Goal: Task Accomplishment & Management: Use online tool/utility

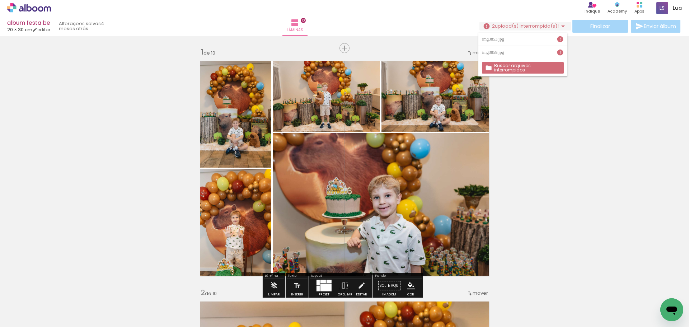
scroll to position [0, 804]
click at [506, 37] on div "img3853.jpg" at bounding box center [494, 39] width 24 height 4
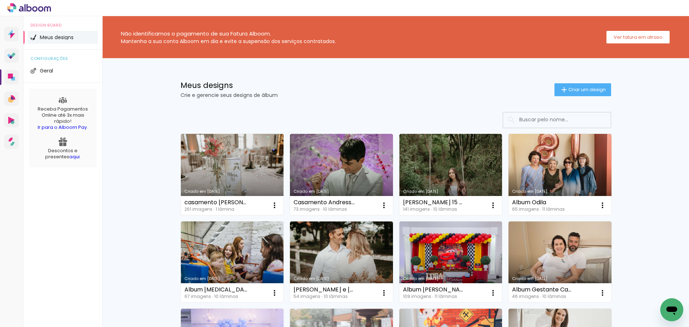
click at [216, 177] on link "Criado em 08/08/25" at bounding box center [232, 174] width 103 height 81
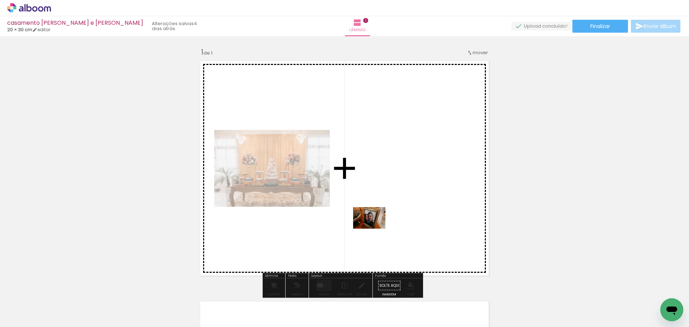
drag, startPoint x: 279, startPoint y: 307, endPoint x: 375, endPoint y: 229, distance: 123.3
click at [375, 229] on quentale-workspace at bounding box center [344, 163] width 689 height 327
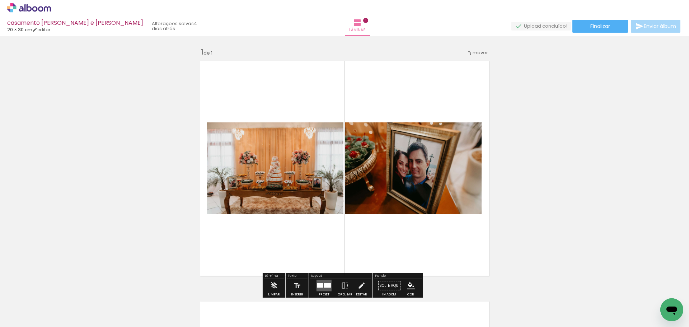
drag, startPoint x: 202, startPoint y: 297, endPoint x: 255, endPoint y: 237, distance: 79.8
click at [255, 237] on quentale-workspace at bounding box center [344, 163] width 689 height 327
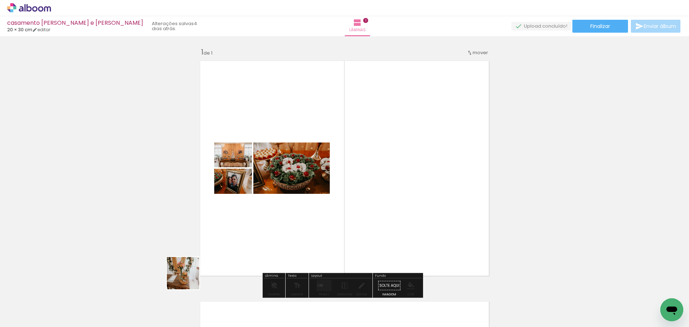
drag, startPoint x: 156, startPoint y: 303, endPoint x: 277, endPoint y: 223, distance: 144.5
click at [277, 223] on quentale-workspace at bounding box center [344, 163] width 689 height 327
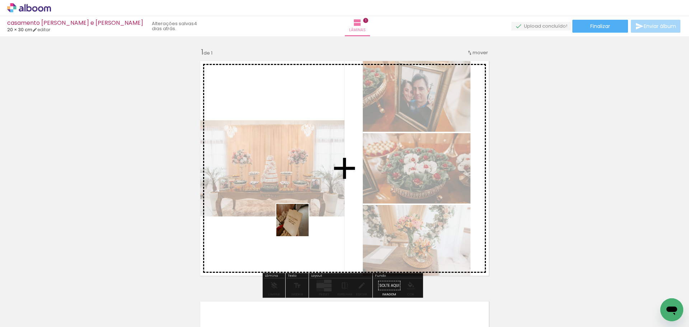
drag, startPoint x: 313, startPoint y: 313, endPoint x: 297, endPoint y: 224, distance: 90.8
click at [297, 224] on quentale-workspace at bounding box center [344, 163] width 689 height 327
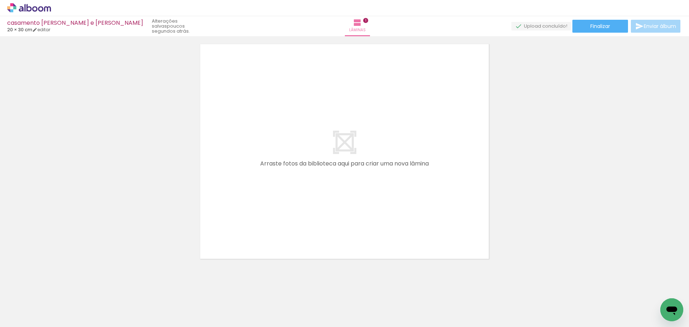
scroll to position [0, 371]
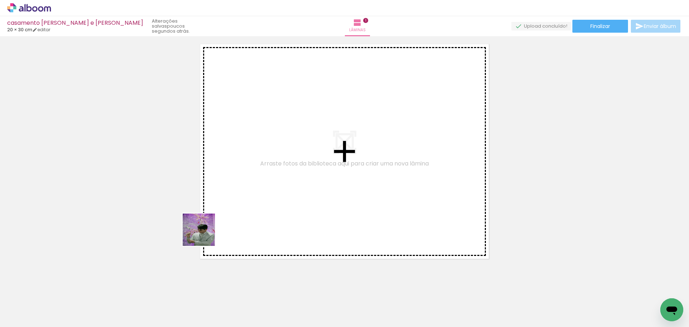
drag, startPoint x: 146, startPoint y: 306, endPoint x: 239, endPoint y: 193, distance: 146.0
click at [239, 193] on quentale-workspace at bounding box center [344, 163] width 689 height 327
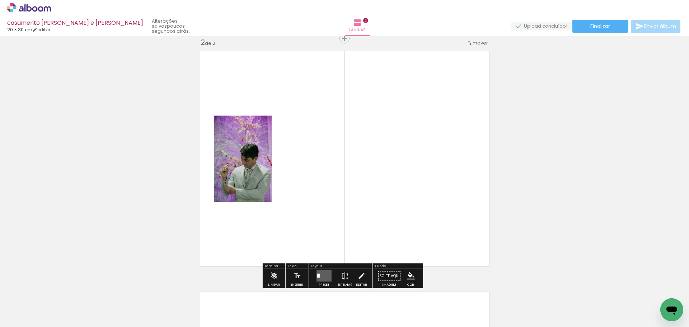
scroll to position [250, 0]
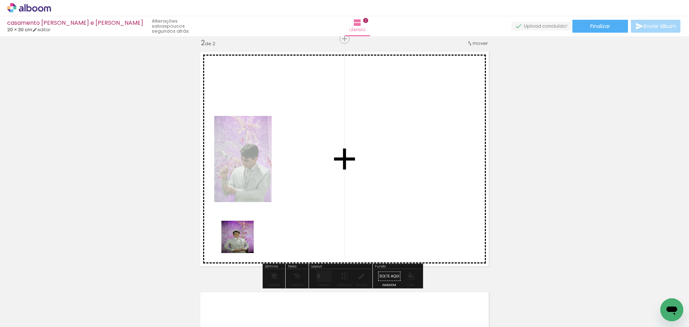
drag, startPoint x: 180, startPoint y: 309, endPoint x: 252, endPoint y: 236, distance: 101.5
click at [252, 236] on quentale-workspace at bounding box center [344, 163] width 689 height 327
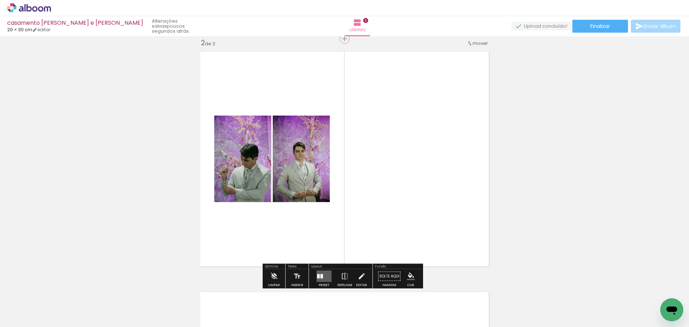
scroll to position [0, 796]
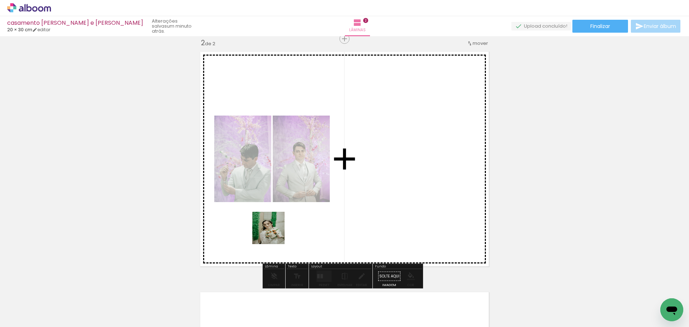
drag, startPoint x: 246, startPoint y: 308, endPoint x: 274, endPoint y: 231, distance: 81.6
click at [274, 231] on quentale-workspace at bounding box center [344, 163] width 689 height 327
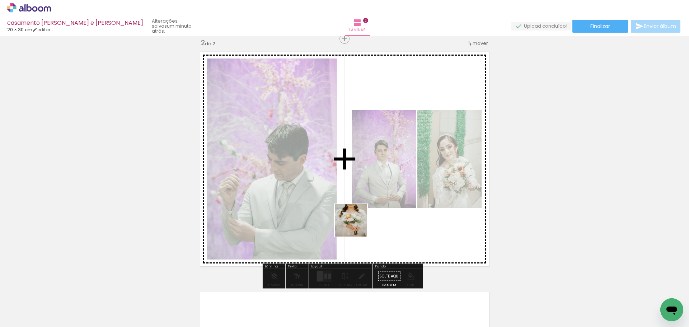
drag, startPoint x: 287, startPoint y: 304, endPoint x: 357, endPoint y: 226, distance: 104.9
click at [357, 226] on quentale-workspace at bounding box center [344, 163] width 689 height 327
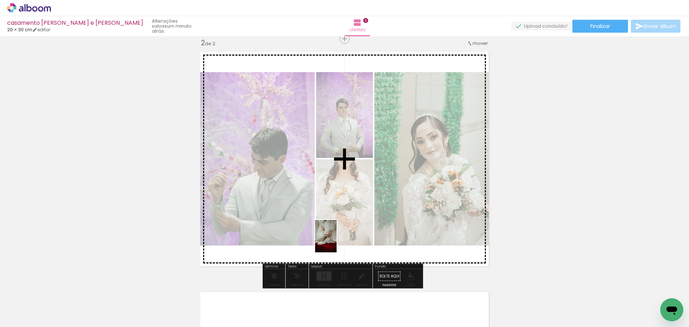
drag, startPoint x: 322, startPoint y: 311, endPoint x: 336, endPoint y: 241, distance: 70.9
click at [336, 241] on quentale-workspace at bounding box center [344, 163] width 689 height 327
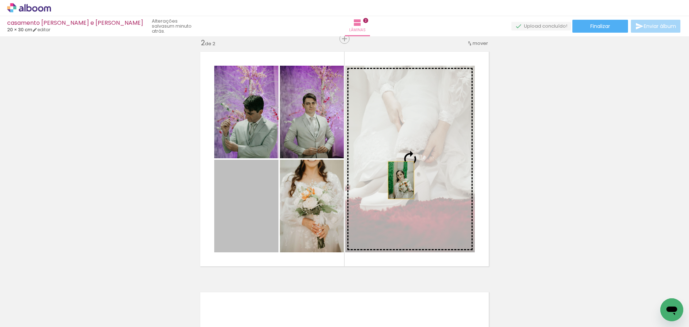
drag, startPoint x: 248, startPoint y: 218, endPoint x: 397, endPoint y: 180, distance: 154.2
click at [0, 0] on slot at bounding box center [0, 0] width 0 height 0
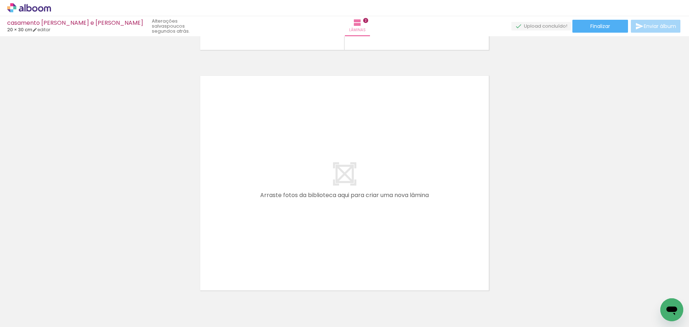
scroll to position [0, 503]
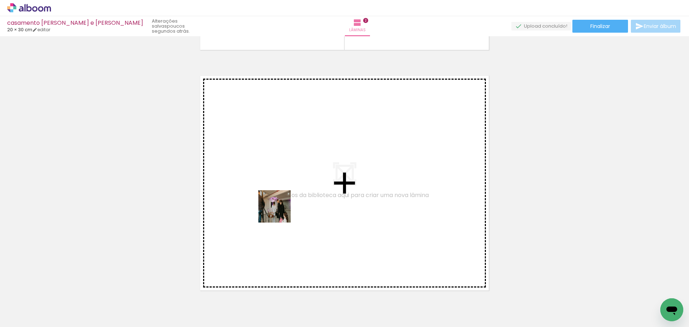
drag, startPoint x: 220, startPoint y: 307, endPoint x: 279, endPoint y: 212, distance: 112.6
click at [279, 212] on quentale-workspace at bounding box center [344, 163] width 689 height 327
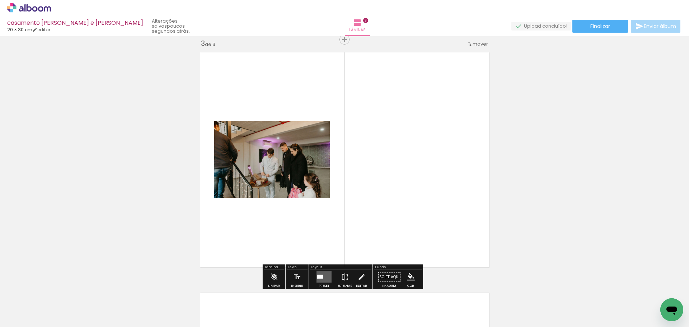
scroll to position [490, 0]
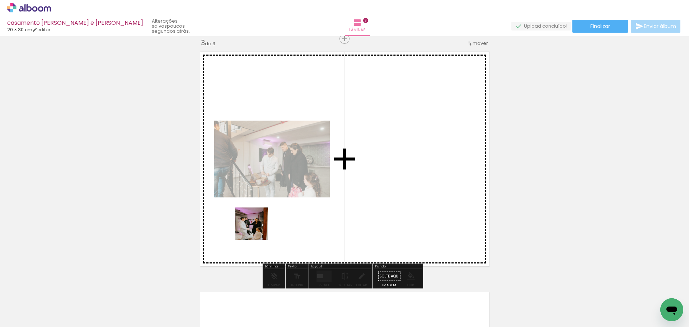
drag, startPoint x: 169, startPoint y: 302, endPoint x: 257, endPoint y: 229, distance: 114.2
click at [257, 229] on quentale-workspace at bounding box center [344, 163] width 689 height 327
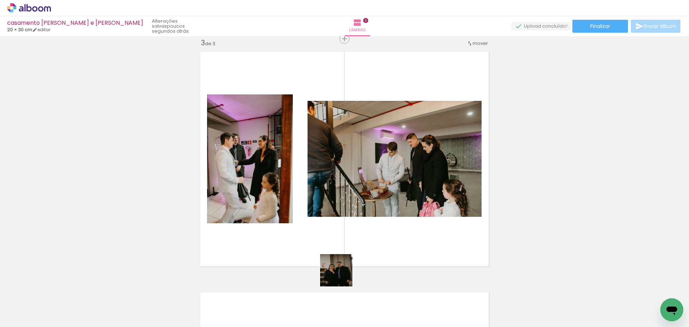
drag, startPoint x: 341, startPoint y: 308, endPoint x: 333, endPoint y: 250, distance: 59.0
click at [333, 250] on quentale-workspace at bounding box center [344, 163] width 689 height 327
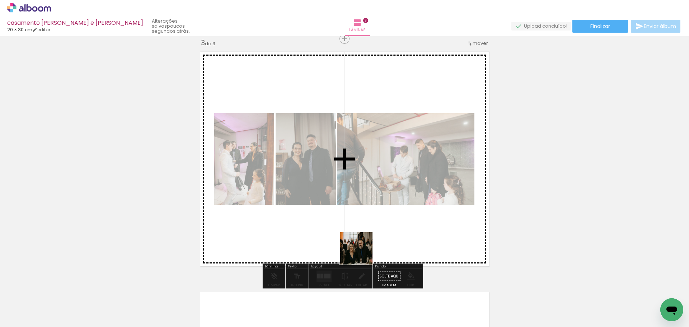
drag, startPoint x: 371, startPoint y: 298, endPoint x: 360, endPoint y: 245, distance: 53.8
click at [360, 245] on quentale-workspace at bounding box center [344, 163] width 689 height 327
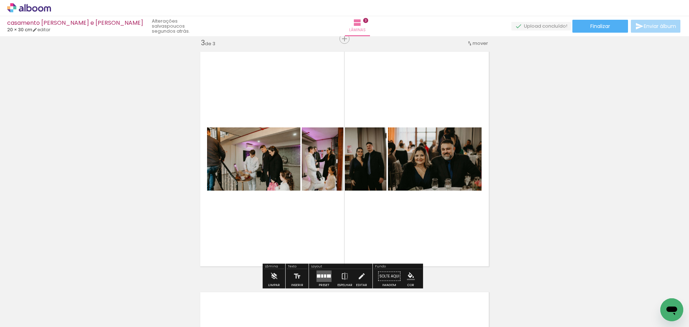
drag, startPoint x: 447, startPoint y: 307, endPoint x: 405, endPoint y: 262, distance: 61.7
click at [405, 262] on quentale-workspace at bounding box center [344, 163] width 689 height 327
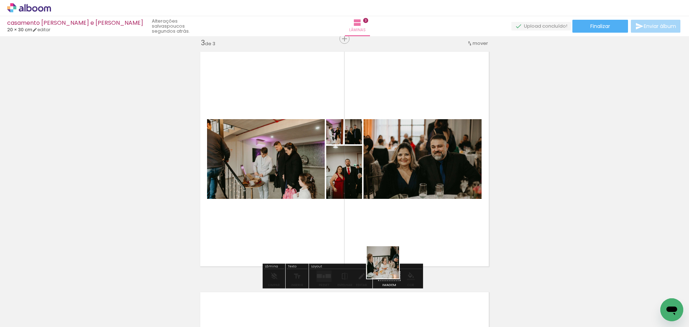
drag, startPoint x: 414, startPoint y: 309, endPoint x: 365, endPoint y: 231, distance: 92.4
click at [365, 231] on quentale-workspace at bounding box center [344, 163] width 689 height 327
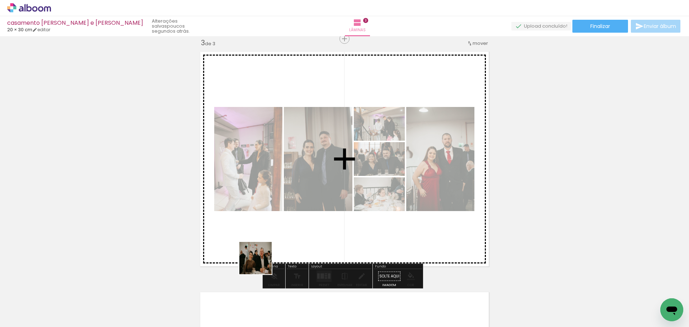
drag, startPoint x: 239, startPoint y: 306, endPoint x: 275, endPoint y: 236, distance: 78.3
click at [275, 236] on quentale-workspace at bounding box center [344, 163] width 689 height 327
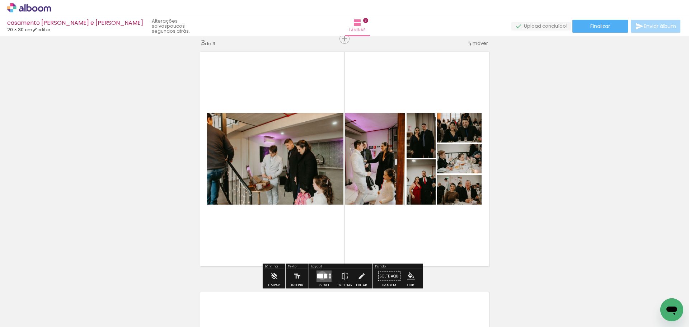
click at [320, 275] on div at bounding box center [320, 276] width 6 height 5
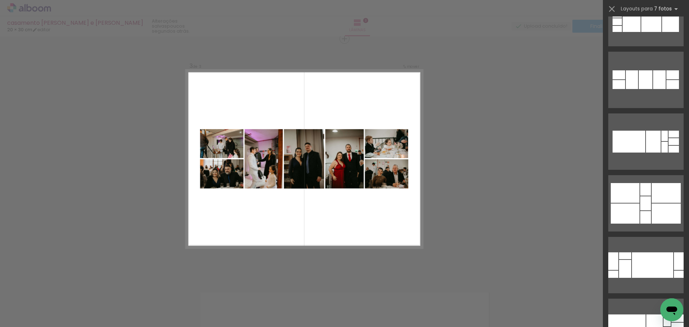
scroll to position [218, 0]
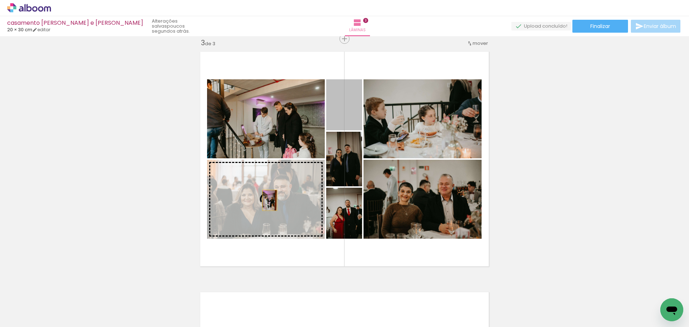
drag, startPoint x: 349, startPoint y: 120, endPoint x: 267, endPoint y: 200, distance: 115.2
click at [0, 0] on slot at bounding box center [0, 0] width 0 height 0
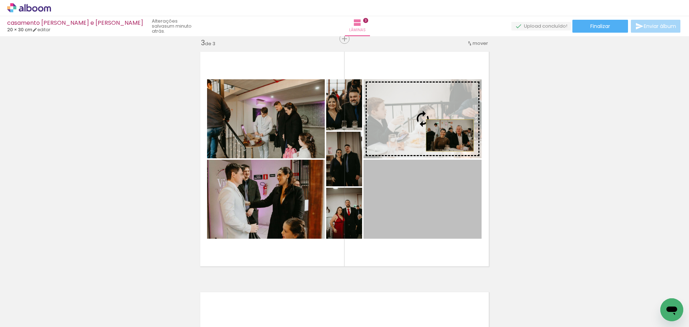
drag, startPoint x: 451, startPoint y: 200, endPoint x: 447, endPoint y: 135, distance: 65.1
click at [0, 0] on slot at bounding box center [0, 0] width 0 height 0
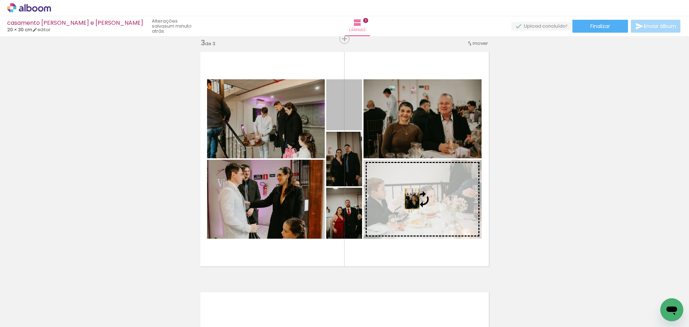
drag, startPoint x: 345, startPoint y: 110, endPoint x: 409, endPoint y: 198, distance: 108.7
click at [0, 0] on slot at bounding box center [0, 0] width 0 height 0
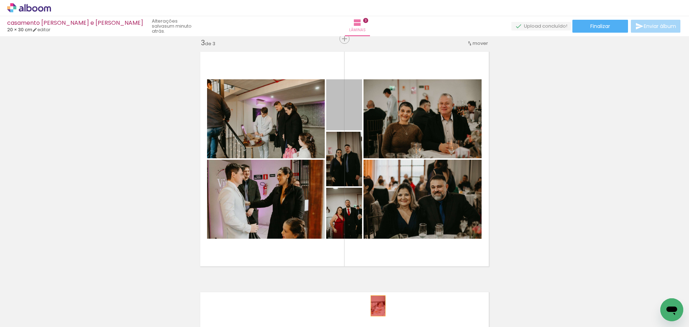
drag, startPoint x: 346, startPoint y: 112, endPoint x: 375, endPoint y: 315, distance: 205.4
click at [375, 315] on quentale-workspace at bounding box center [344, 163] width 689 height 327
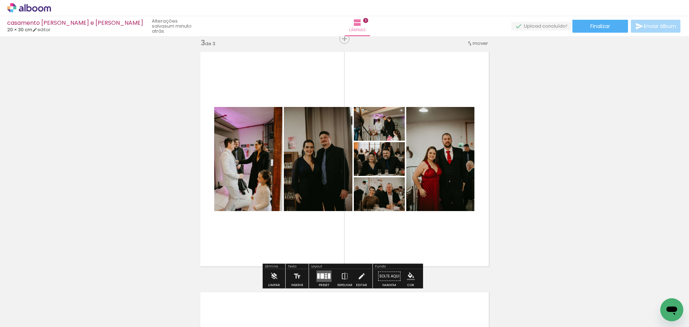
click at [323, 276] on quentale-layouter at bounding box center [323, 276] width 15 height 11
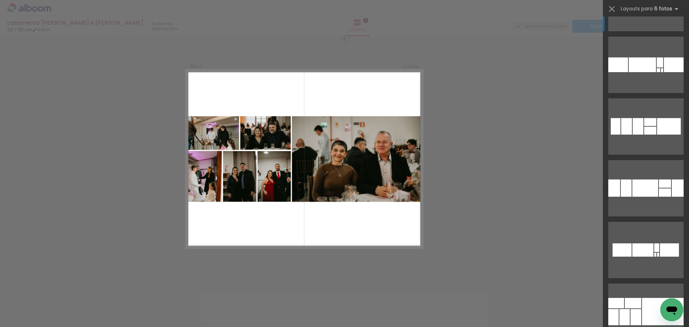
scroll to position [318, 0]
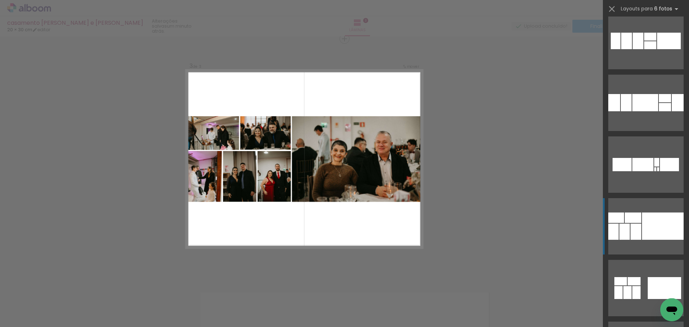
click at [644, 238] on div at bounding box center [663, 225] width 42 height 27
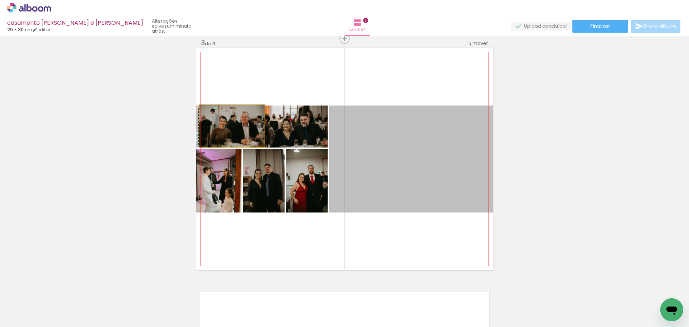
drag, startPoint x: 401, startPoint y: 183, endPoint x: 229, endPoint y: 126, distance: 180.7
click at [0, 0] on slot at bounding box center [0, 0] width 0 height 0
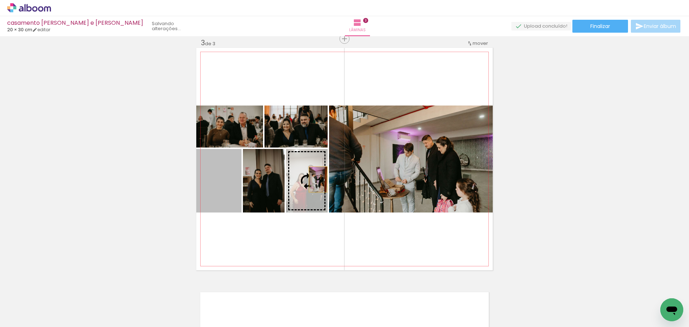
drag, startPoint x: 224, startPoint y: 178, endPoint x: 314, endPoint y: 179, distance: 89.3
click at [0, 0] on slot at bounding box center [0, 0] width 0 height 0
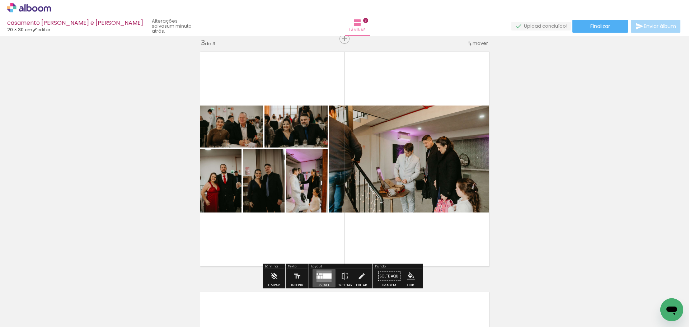
click at [327, 278] on div at bounding box center [327, 275] width 8 height 5
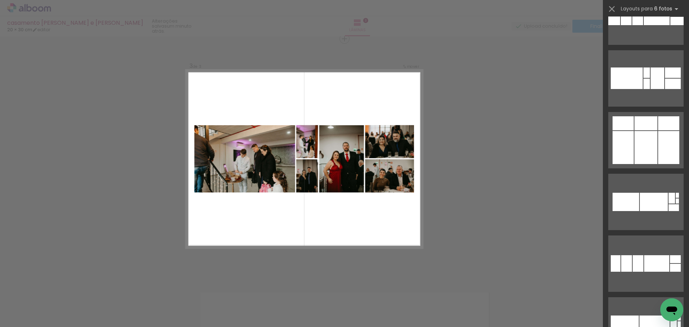
scroll to position [1206, 0]
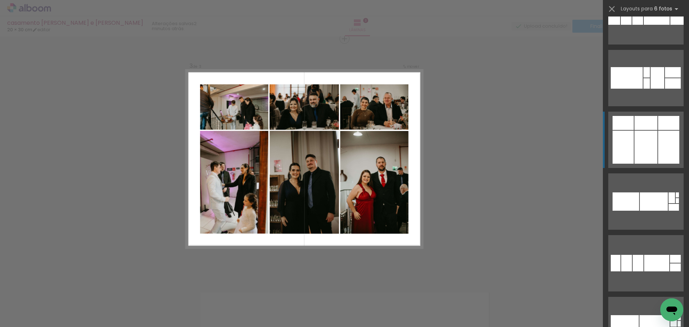
click at [648, 44] on quentale-layouter at bounding box center [645, 16] width 75 height 56
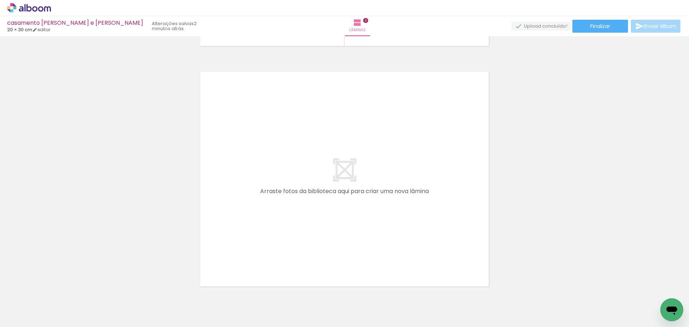
scroll to position [0, 1030]
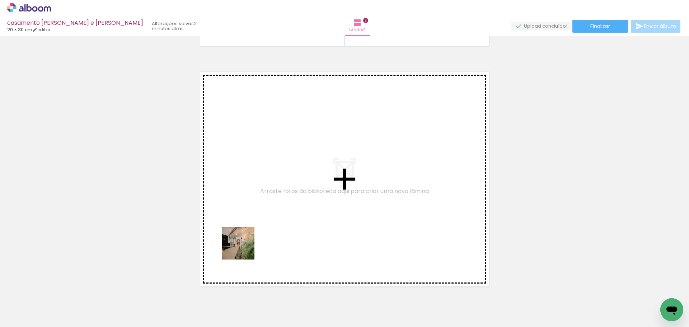
drag, startPoint x: 175, startPoint y: 316, endPoint x: 277, endPoint y: 226, distance: 136.3
click at [277, 226] on quentale-workspace at bounding box center [344, 163] width 689 height 327
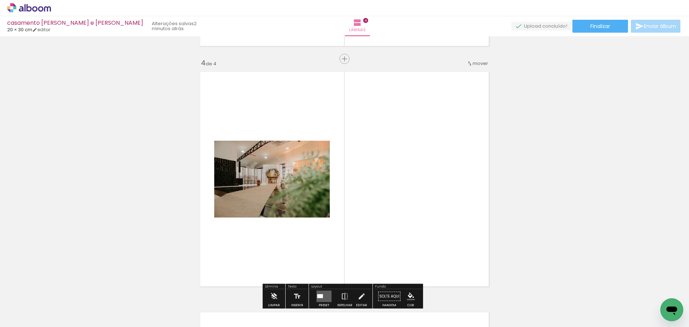
scroll to position [730, 0]
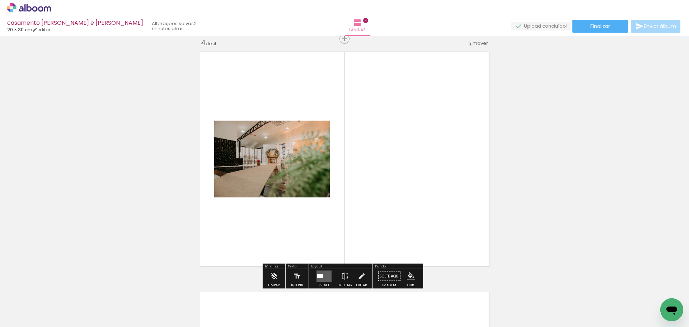
drag, startPoint x: 257, startPoint y: 301, endPoint x: 290, endPoint y: 244, distance: 66.1
click at [290, 244] on quentale-workspace at bounding box center [344, 163] width 689 height 327
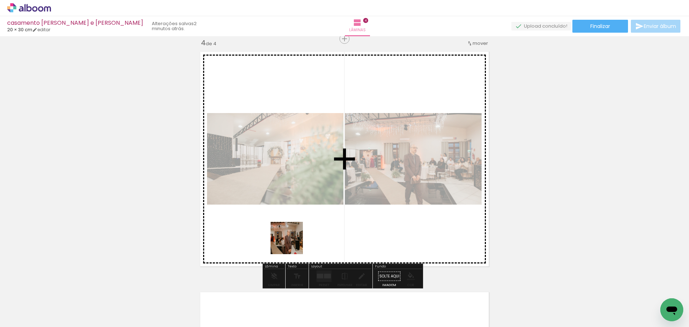
drag, startPoint x: 283, startPoint y: 307, endPoint x: 292, endPoint y: 241, distance: 66.0
click at [292, 241] on quentale-workspace at bounding box center [344, 163] width 689 height 327
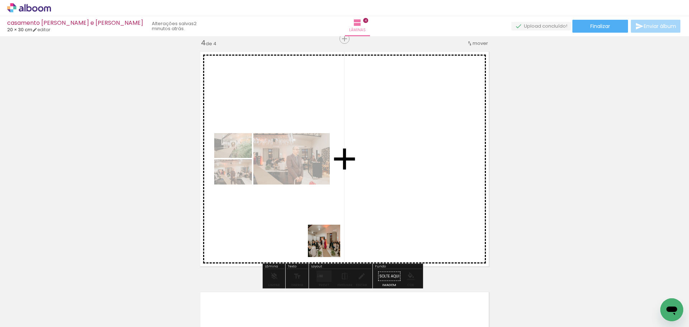
drag, startPoint x: 326, startPoint y: 306, endPoint x: 329, endPoint y: 236, distance: 70.0
click at [329, 236] on quentale-workspace at bounding box center [344, 163] width 689 height 327
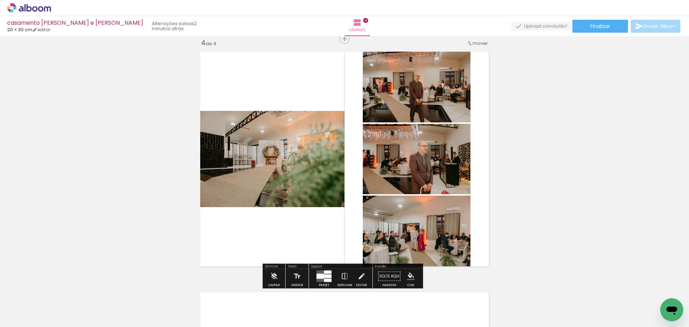
drag, startPoint x: 377, startPoint y: 304, endPoint x: 361, endPoint y: 224, distance: 81.6
click at [361, 224] on quentale-workspace at bounding box center [344, 163] width 689 height 327
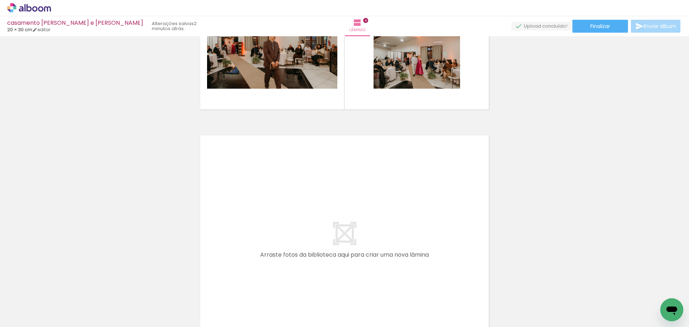
scroll to position [888, 0]
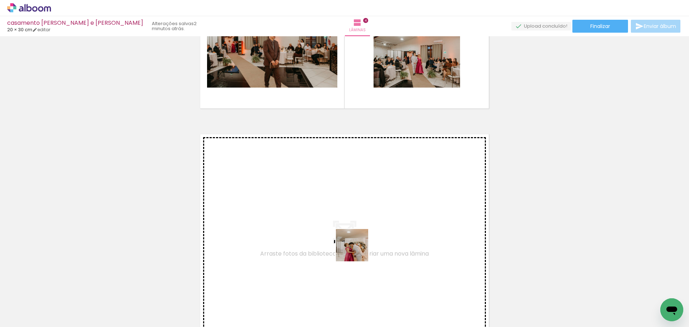
drag, startPoint x: 413, startPoint y: 306, endPoint x: 357, endPoint y: 250, distance: 78.4
click at [357, 250] on quentale-workspace at bounding box center [344, 163] width 689 height 327
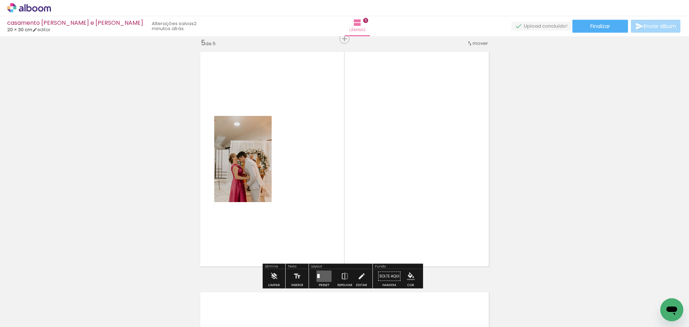
scroll to position [971, 0]
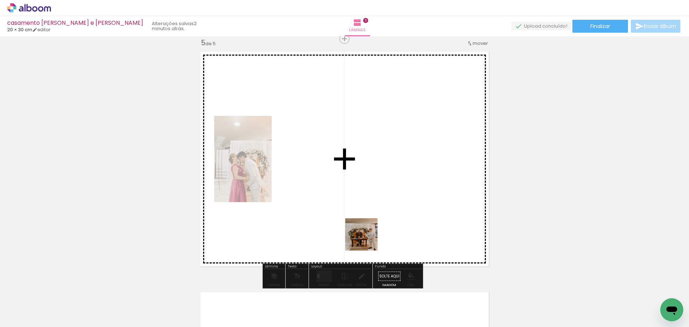
drag, startPoint x: 451, startPoint y: 315, endPoint x: 366, endPoint y: 238, distance: 114.9
click at [366, 238] on quentale-workspace at bounding box center [344, 163] width 689 height 327
